Goal: Information Seeking & Learning: Learn about a topic

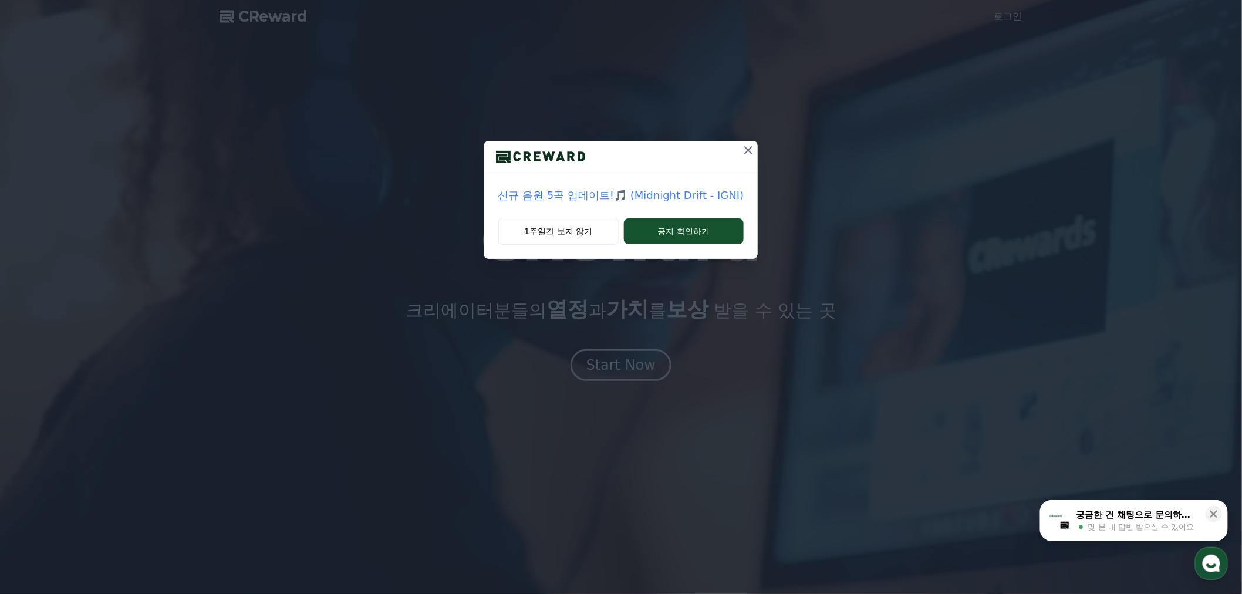
click at [747, 153] on icon at bounding box center [748, 150] width 14 height 14
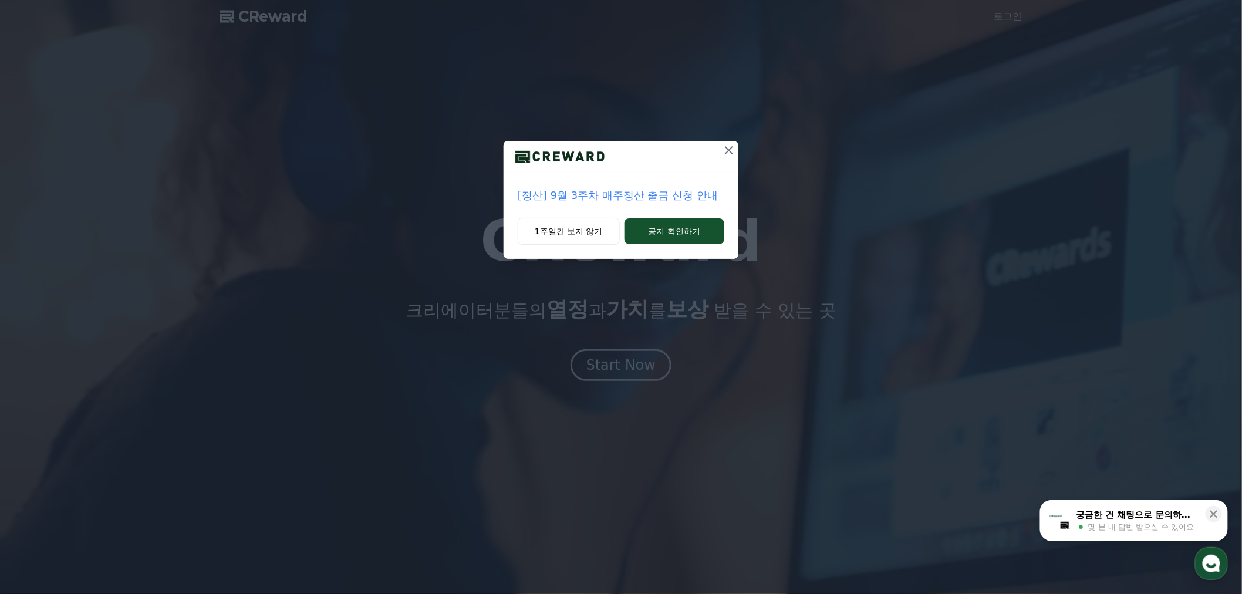
click at [724, 147] on icon at bounding box center [729, 150] width 14 height 14
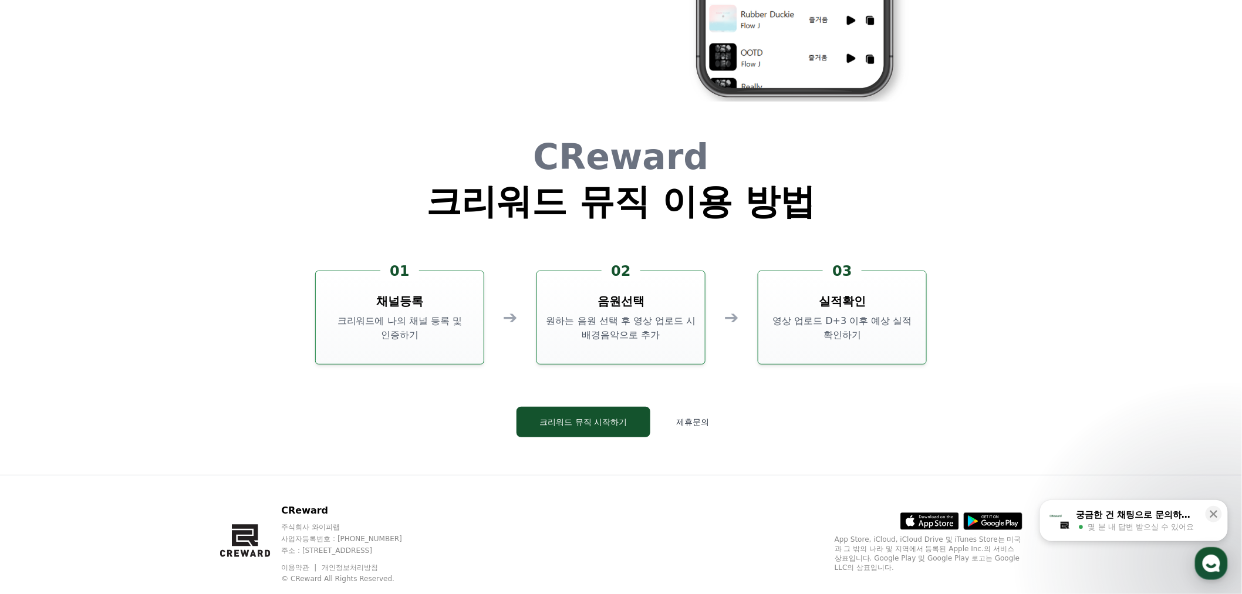
scroll to position [3180, 0]
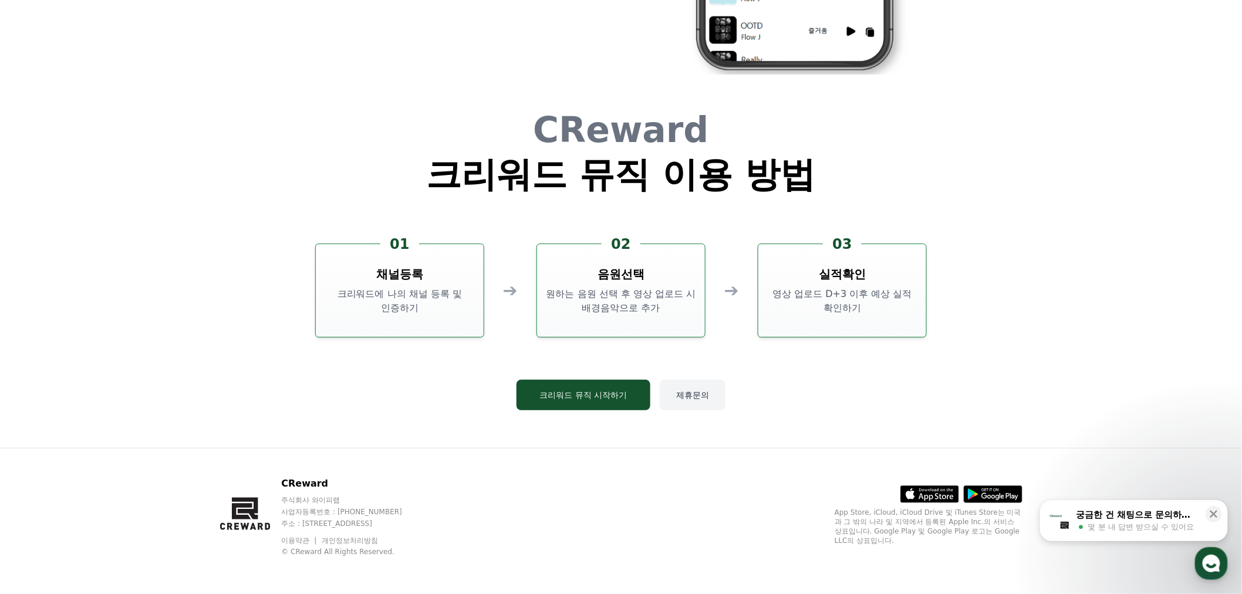
click at [696, 393] on button "제휴문의" at bounding box center [693, 395] width 66 height 31
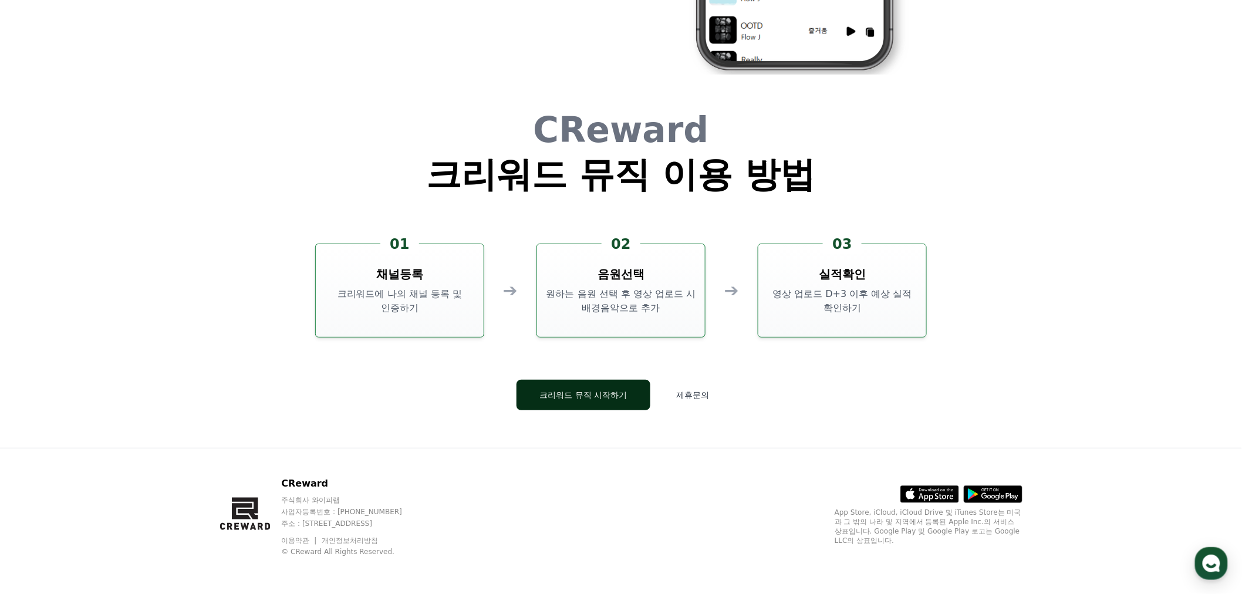
click at [601, 396] on button "크리워드 뮤직 시작하기" at bounding box center [583, 395] width 134 height 31
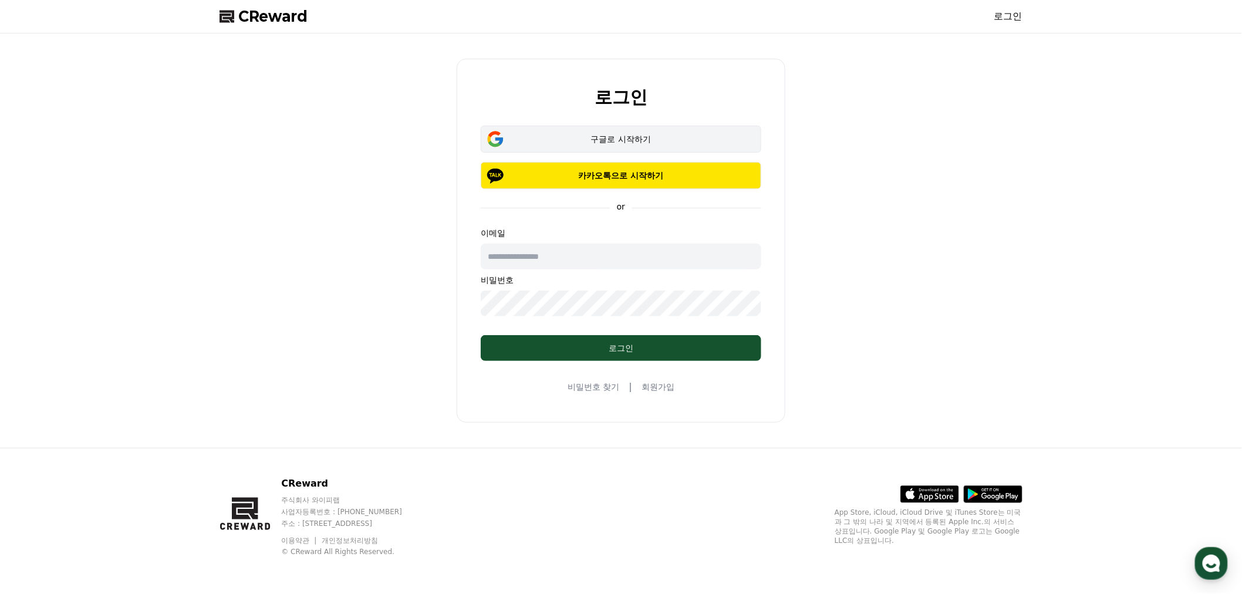
click at [615, 144] on div "구글로 시작하기" at bounding box center [621, 139] width 247 height 12
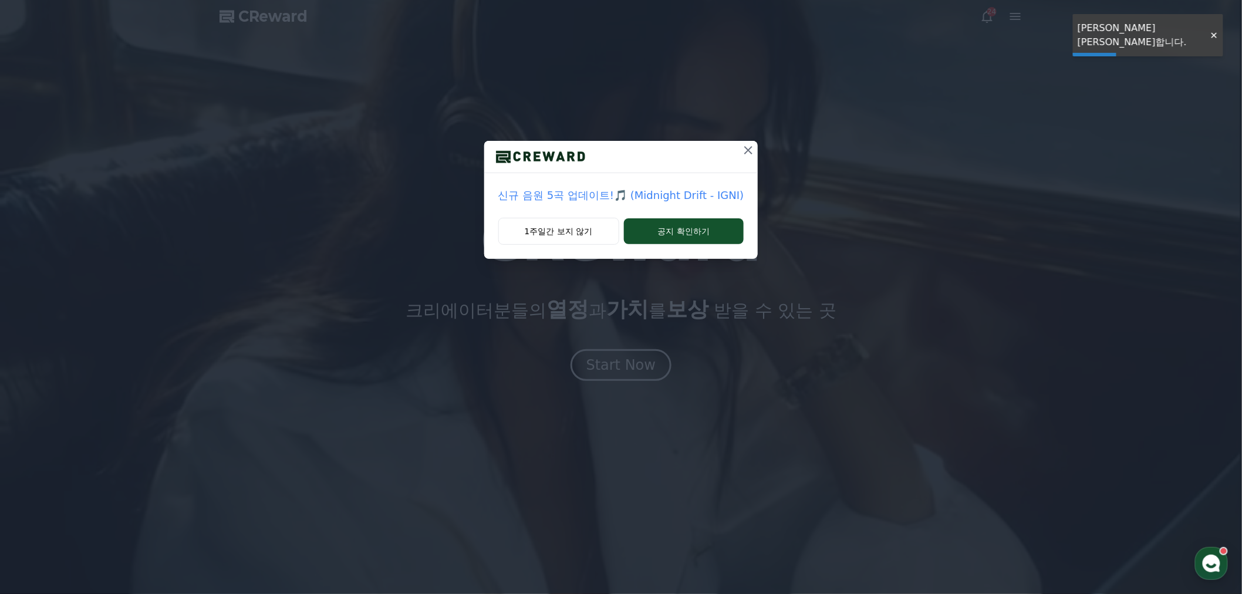
click at [747, 148] on icon at bounding box center [748, 150] width 14 height 14
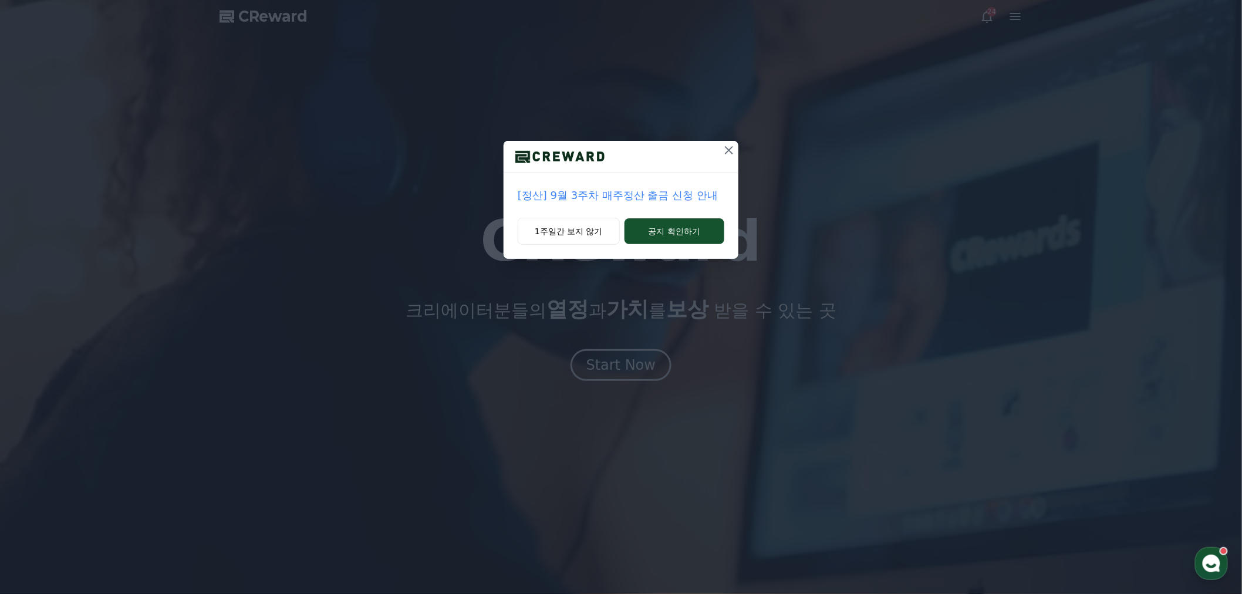
click at [721, 145] on button at bounding box center [729, 150] width 19 height 19
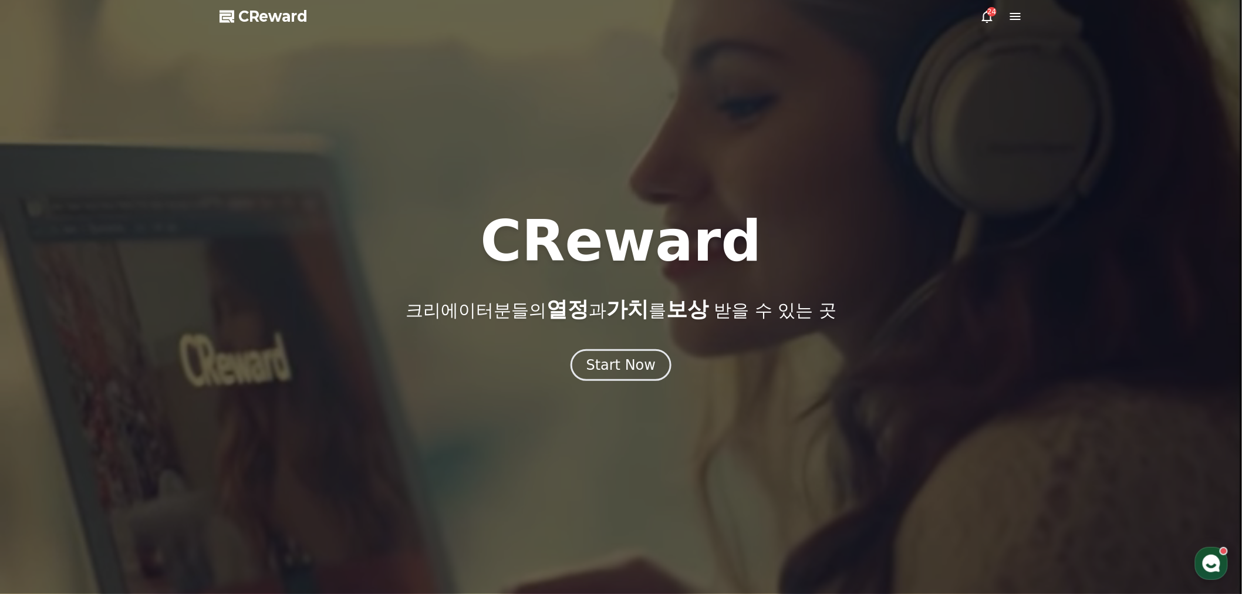
click at [983, 14] on icon at bounding box center [987, 16] width 14 height 14
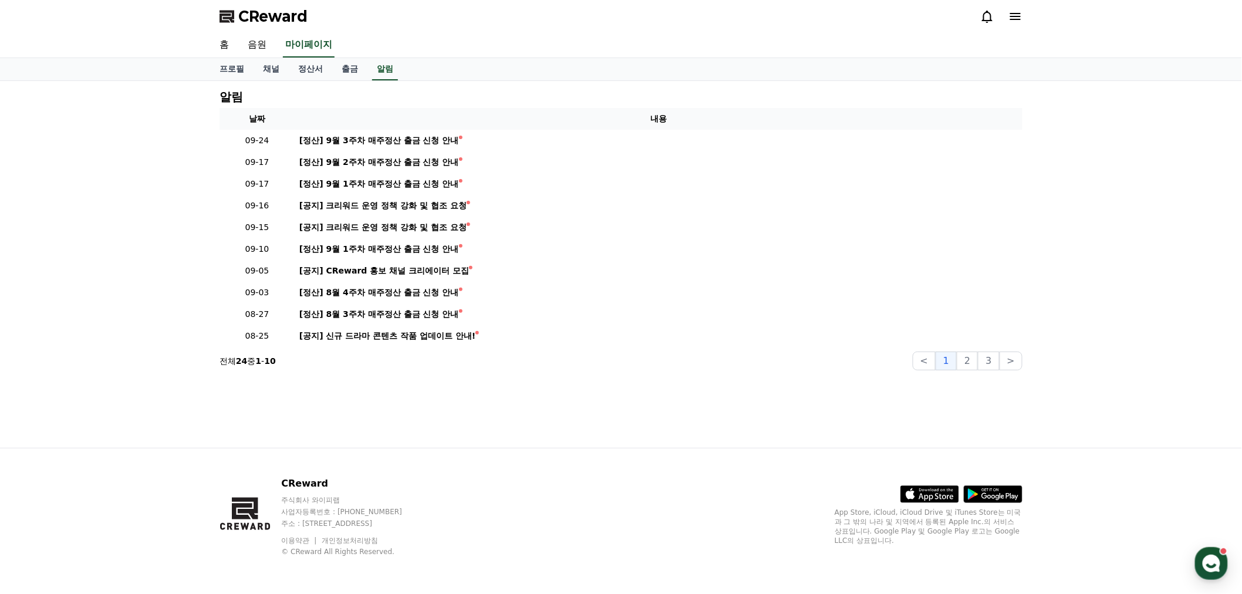
click at [1015, 18] on icon at bounding box center [1015, 16] width 14 height 14
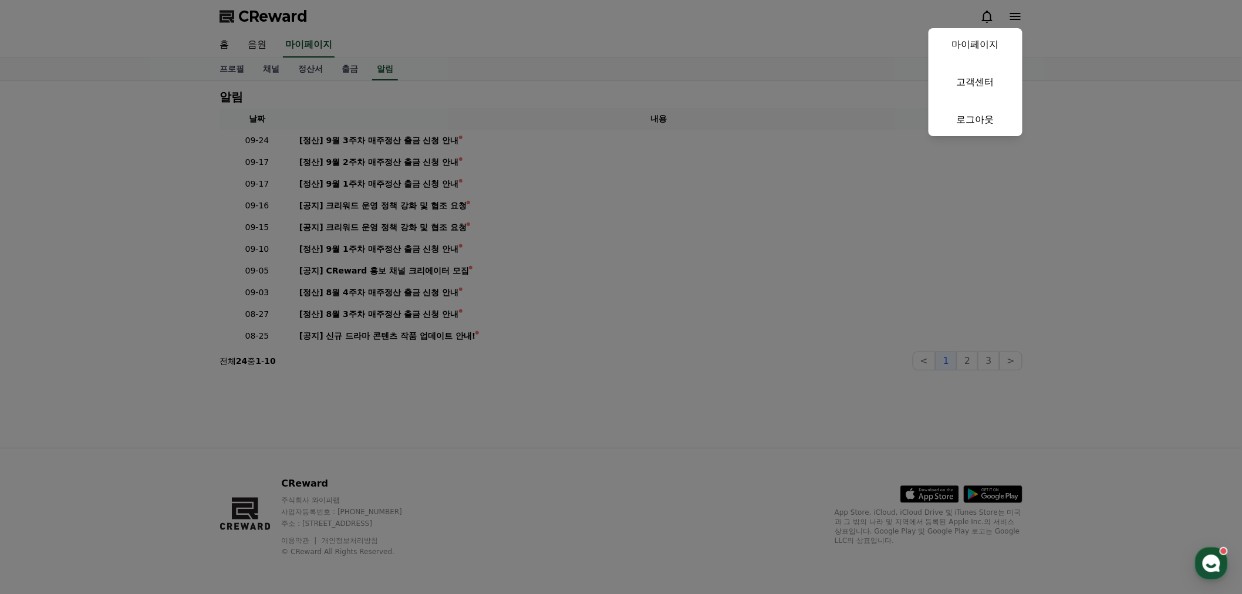
click at [290, 78] on button "close" at bounding box center [621, 297] width 1242 height 594
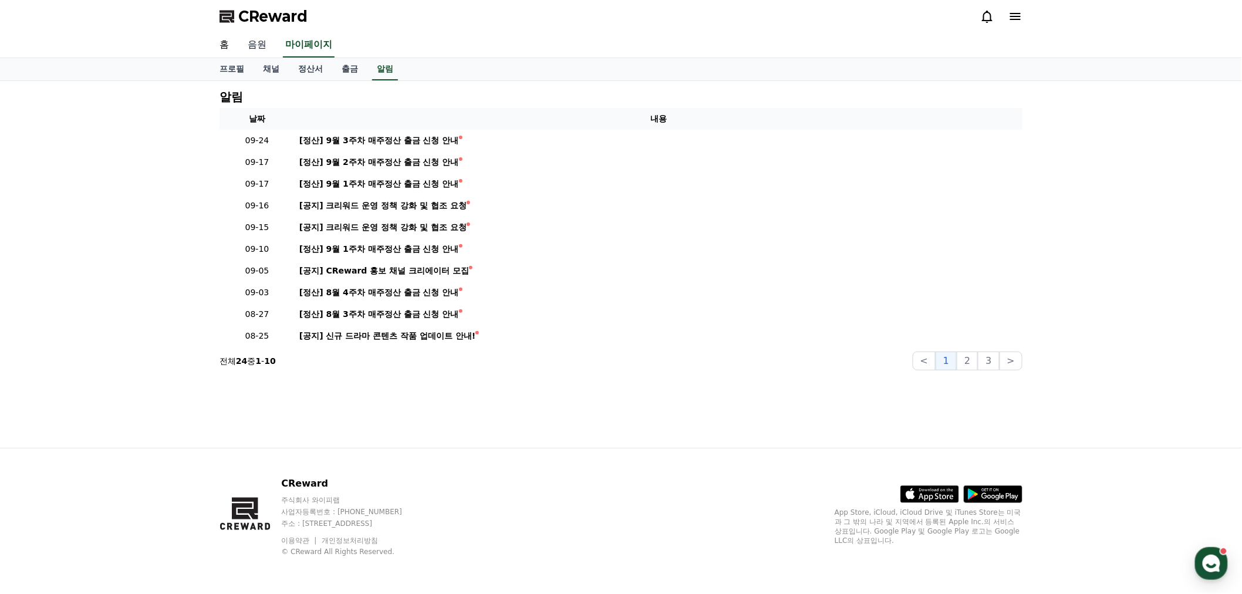
click at [247, 44] on link "음원" at bounding box center [257, 45] width 38 height 25
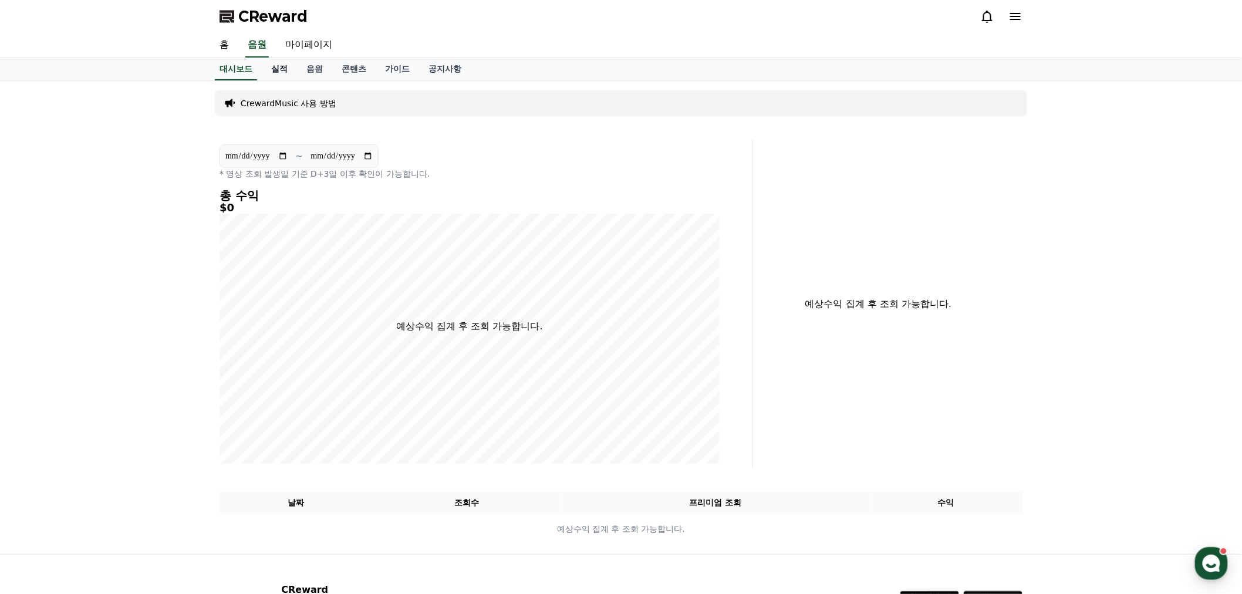
click at [285, 66] on link "실적" at bounding box center [279, 69] width 35 height 22
drag, startPoint x: 322, startPoint y: 68, endPoint x: 363, endPoint y: 92, distance: 47.3
click at [323, 68] on link "음원" at bounding box center [314, 69] width 35 height 22
click at [315, 65] on link "음원" at bounding box center [315, 69] width 26 height 22
click at [366, 66] on link "콘텐츠" at bounding box center [353, 69] width 43 height 22
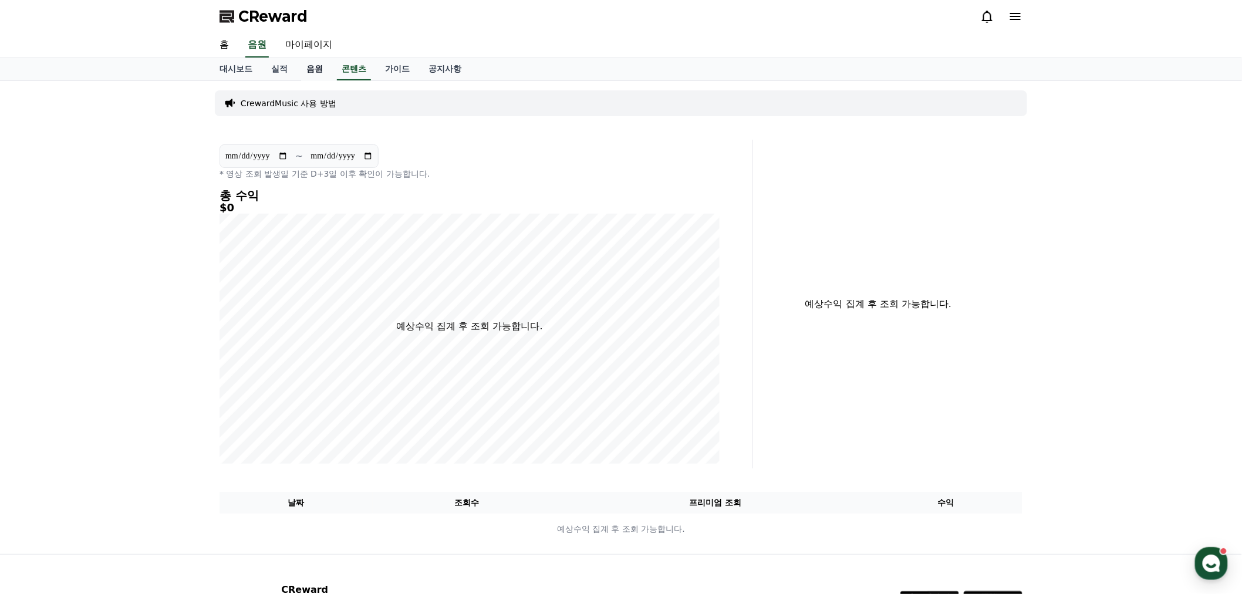
click at [321, 66] on link "음원" at bounding box center [314, 69] width 35 height 22
